Goal: Task Accomplishment & Management: Use online tool/utility

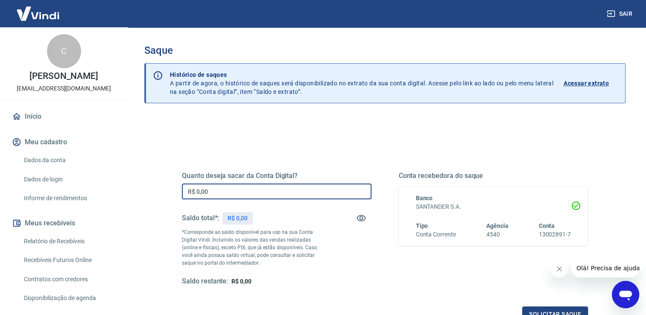
click at [238, 184] on input "R$ 0,00" at bounding box center [277, 192] width 190 height 16
click at [238, 190] on input "R$ 0,00" at bounding box center [277, 192] width 190 height 16
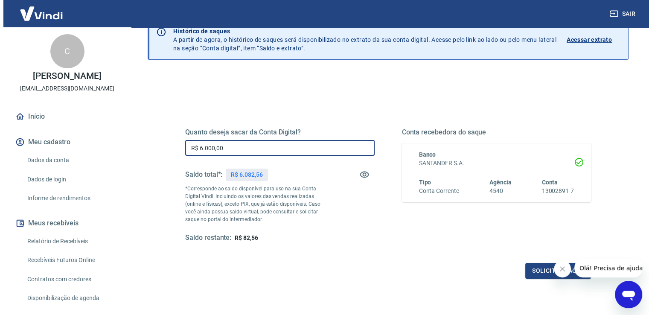
scroll to position [106, 0]
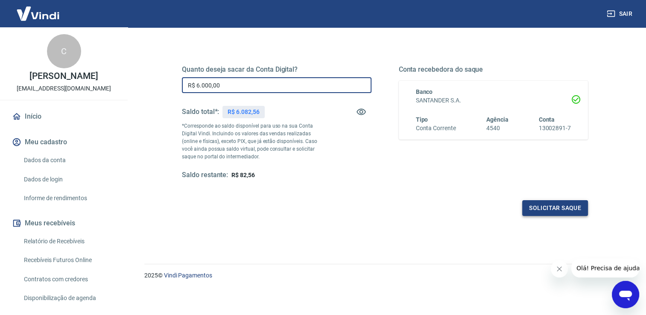
type input "R$ 6.000,00"
click at [545, 200] on button "Solicitar saque" at bounding box center [555, 208] width 66 height 16
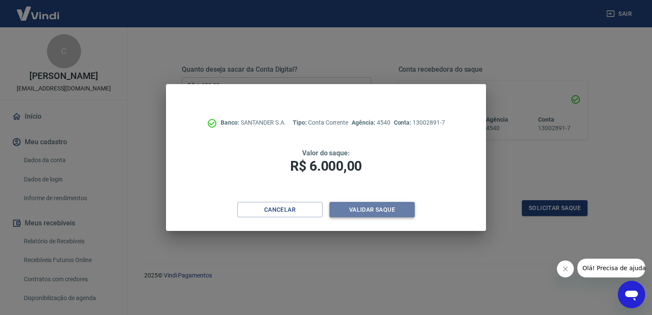
click at [396, 214] on button "Validar saque" at bounding box center [372, 210] width 85 height 16
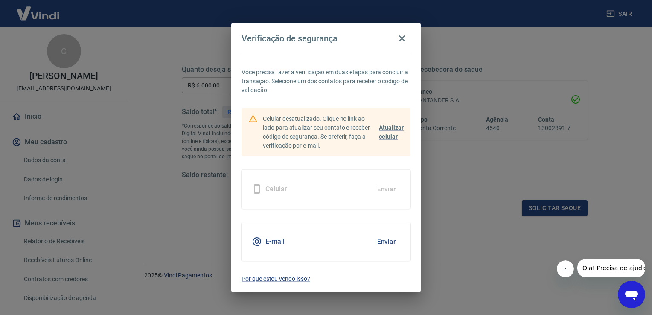
click at [386, 237] on button "Enviar" at bounding box center [387, 242] width 28 height 18
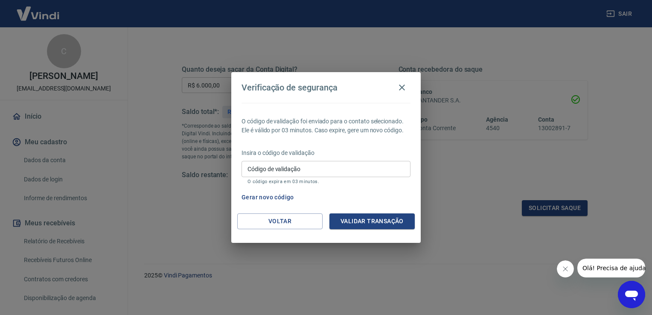
click at [320, 173] on input "Código de validação" at bounding box center [326, 169] width 169 height 16
type input "439257"
click at [361, 216] on button "Validar transação" at bounding box center [372, 222] width 85 height 16
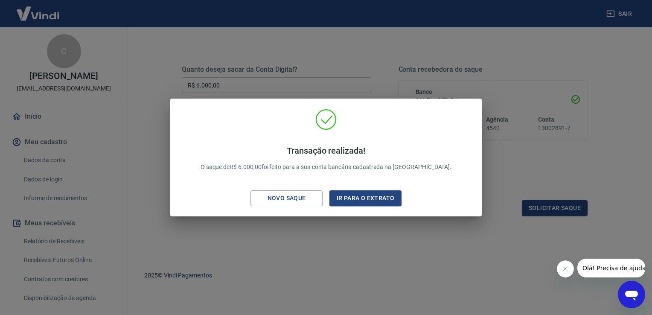
click at [512, 179] on div "Transação realizada! O saque de R$ 6.000,00 foi feito para a sua conta bancária…" at bounding box center [326, 157] width 652 height 315
